Goal: Find specific page/section: Find specific page/section

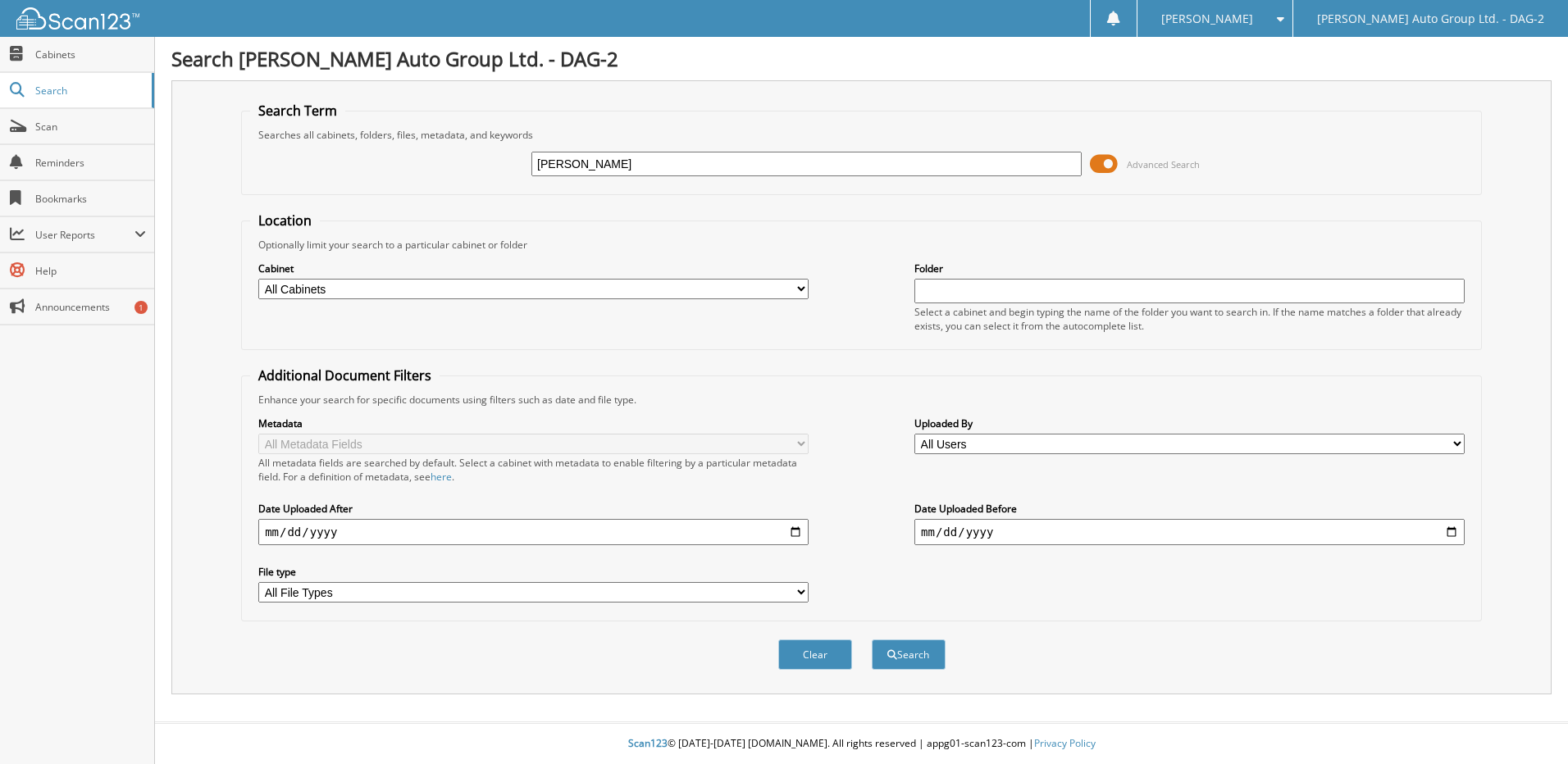
type input "[PERSON_NAME]"
click at [872, 640] on button "Search" at bounding box center [909, 654] width 74 height 30
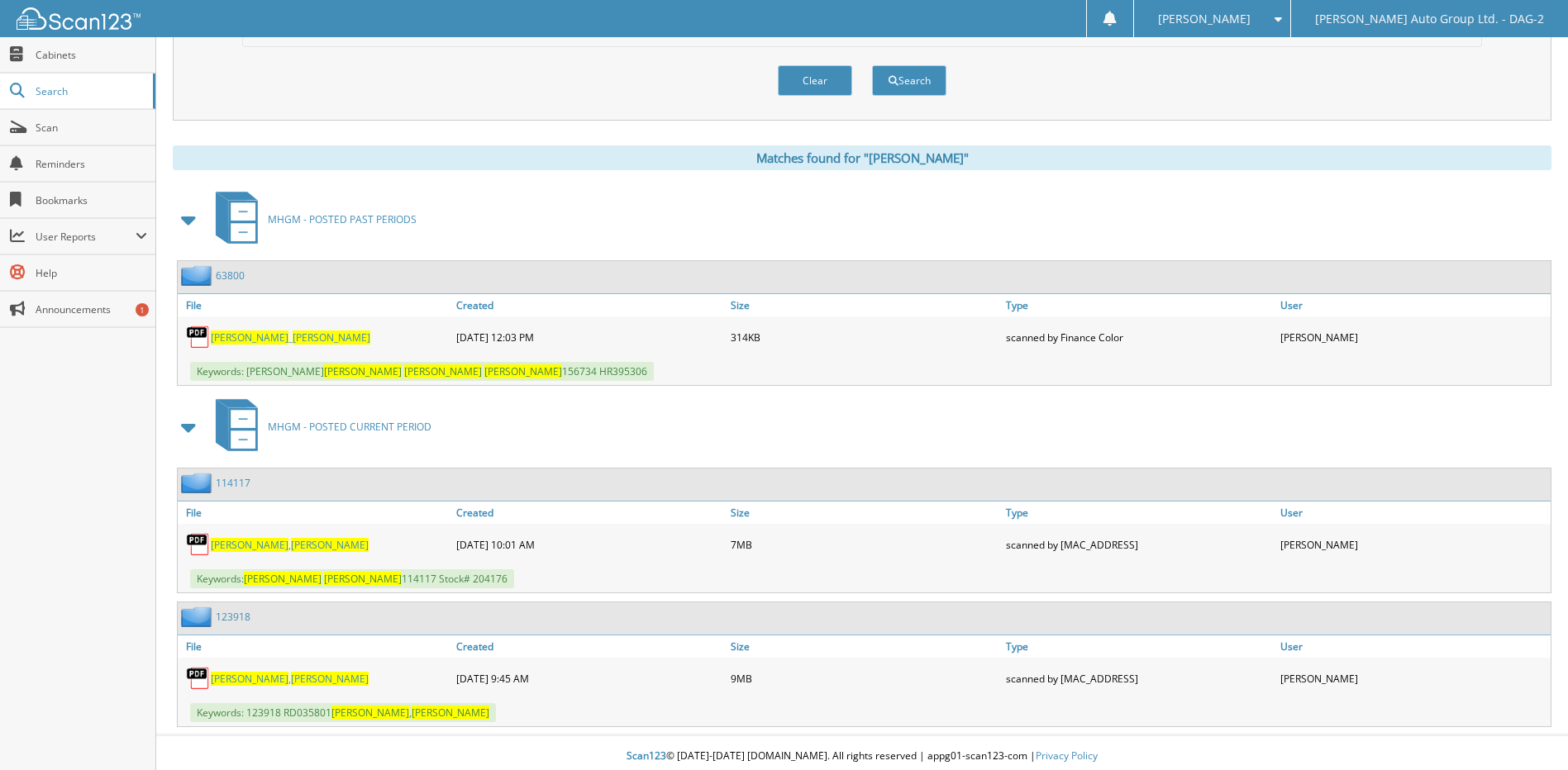
scroll to position [587, 0]
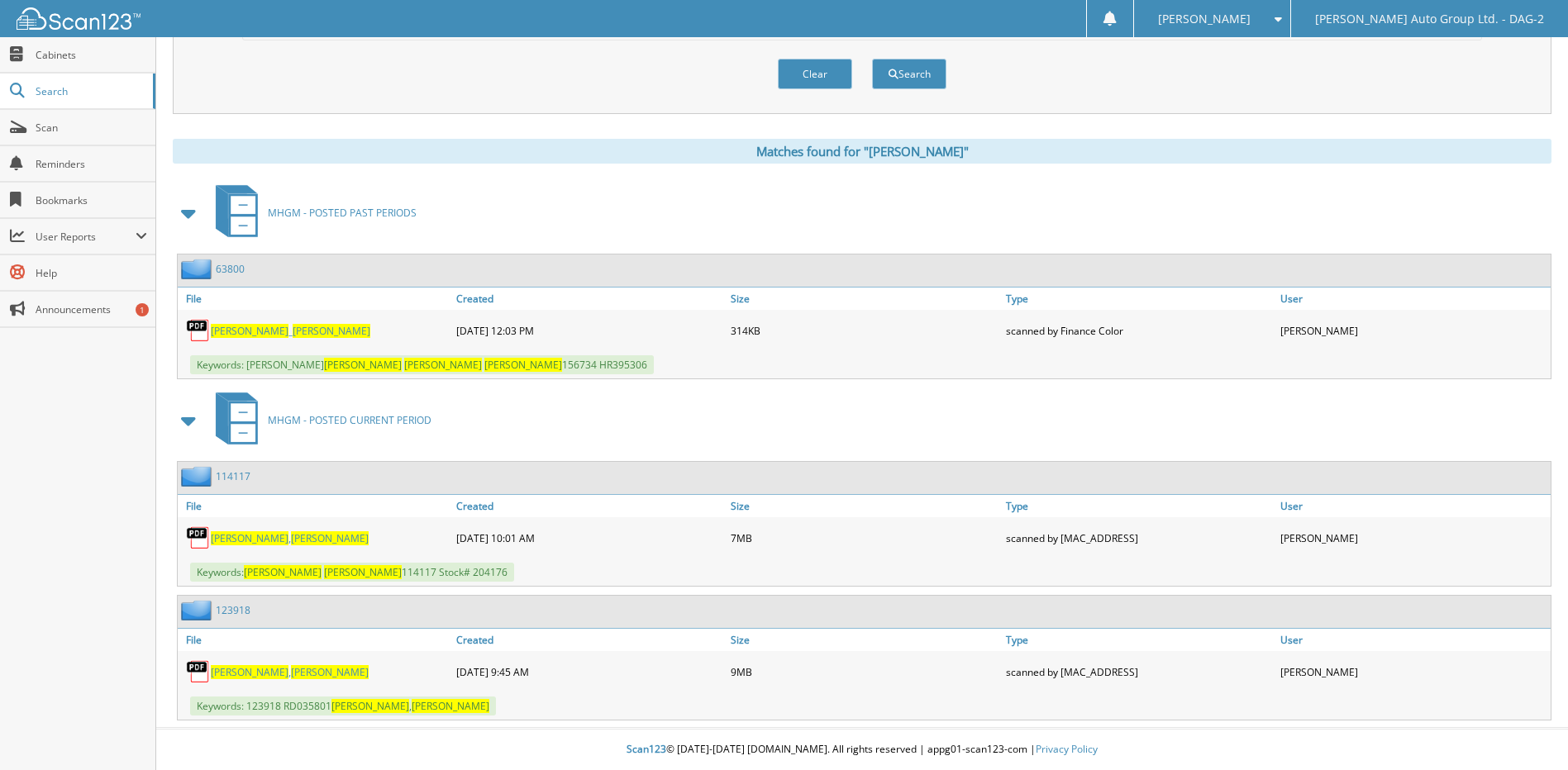
click at [291, 677] on span "[PERSON_NAME]" at bounding box center [330, 672] width 78 height 14
